Goal: Task Accomplishment & Management: Use online tool/utility

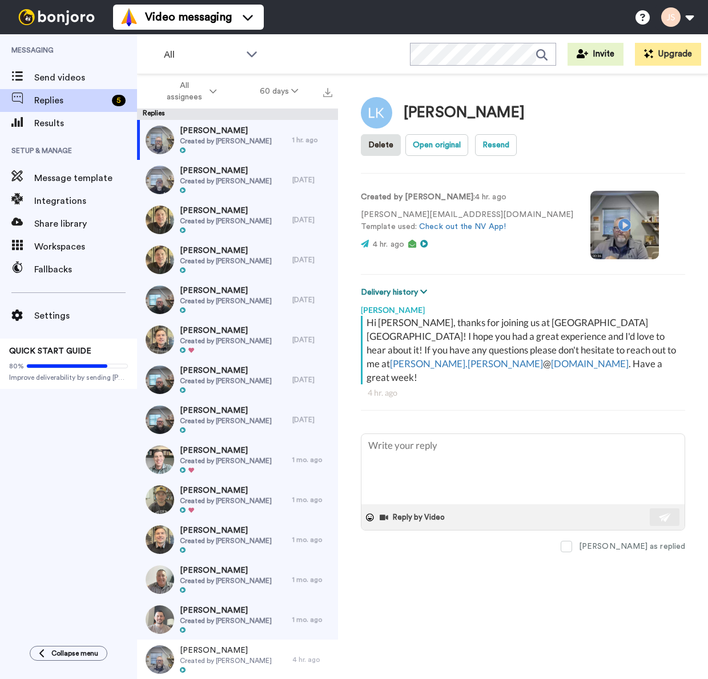
type textarea "x"
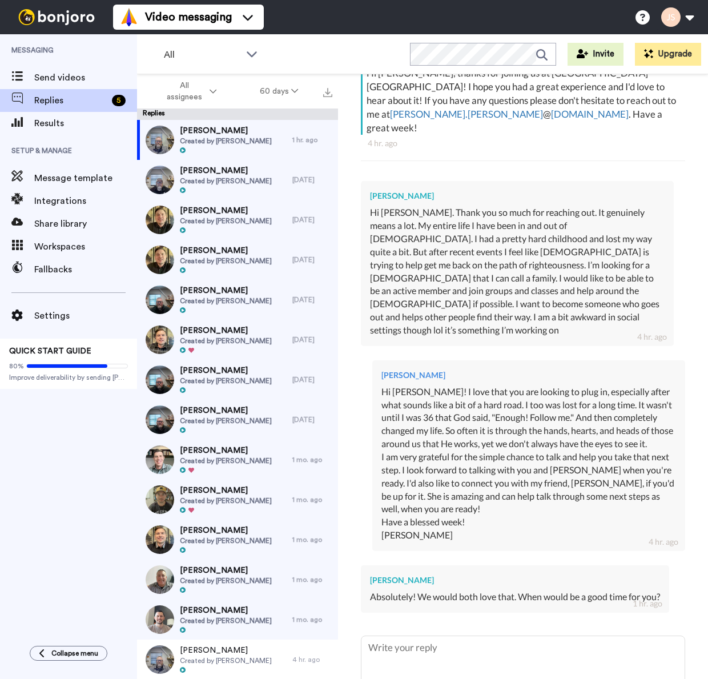
click at [75, 102] on span "Replies" at bounding box center [70, 101] width 73 height 14
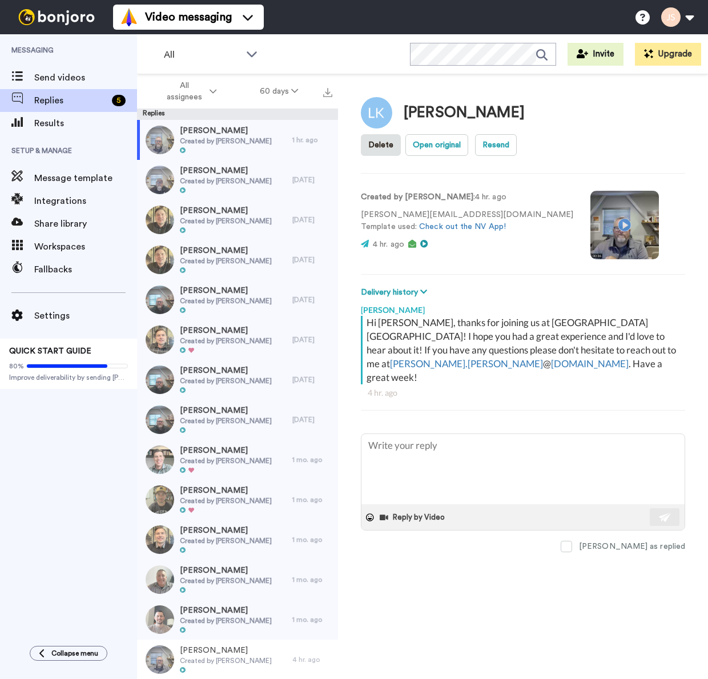
type textarea "x"
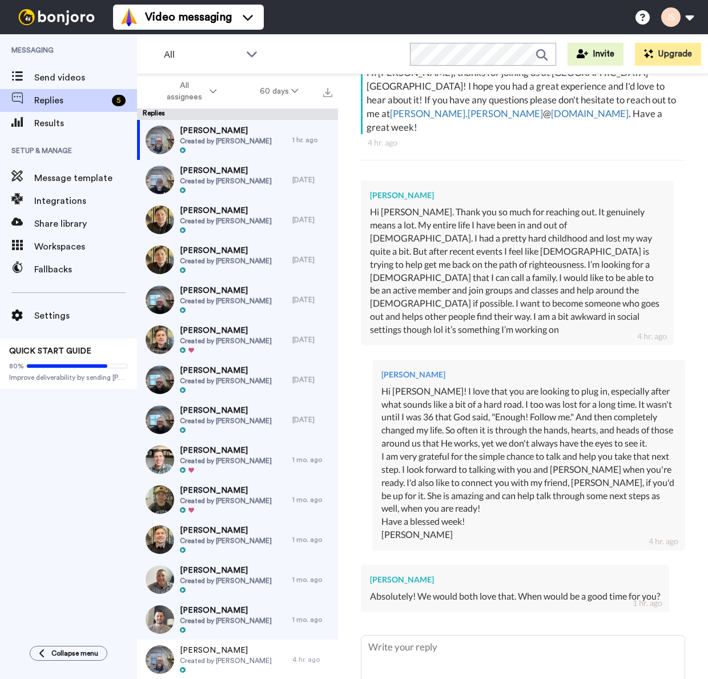
scroll to position [250, 0]
click at [57, 127] on span "Results" at bounding box center [85, 124] width 103 height 14
